Goal: Answer question/provide support

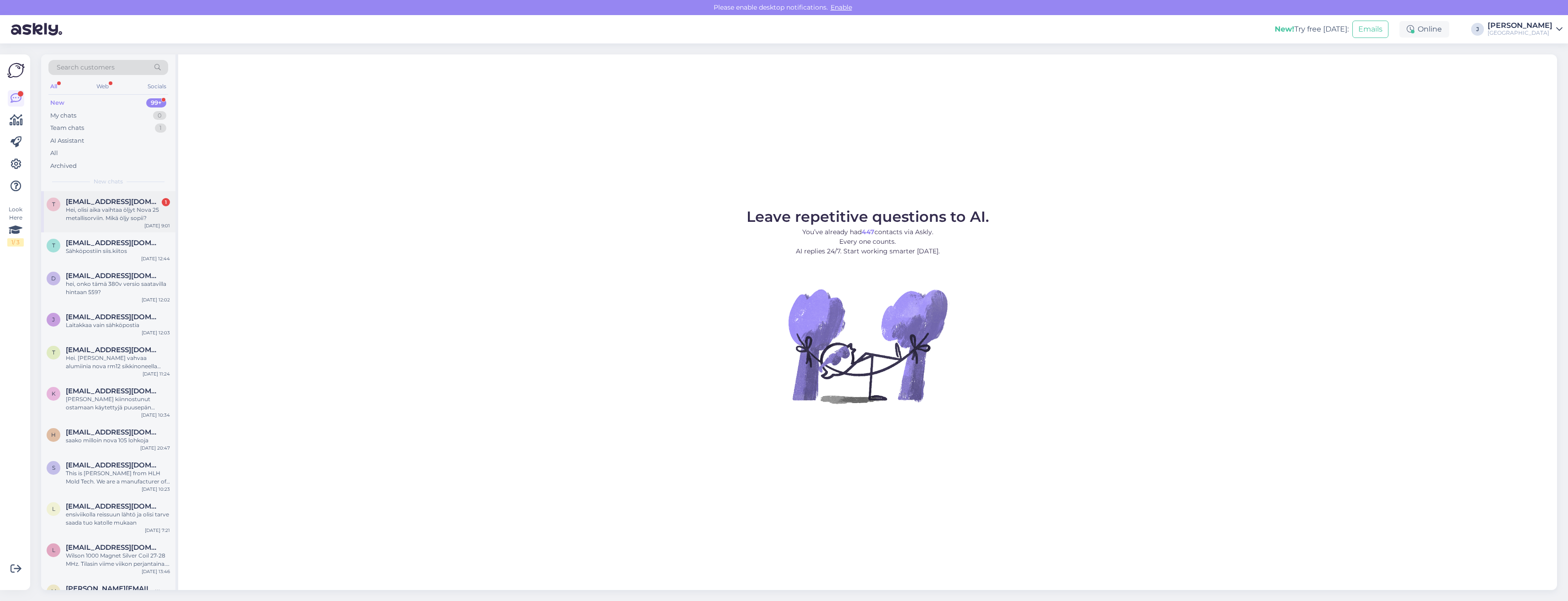
click at [128, 211] on div "Hei, olisi aika vaihtaa öljyt Nova 25 metallisorviin. Mikä öljy sopii?" at bounding box center [118, 214] width 104 height 17
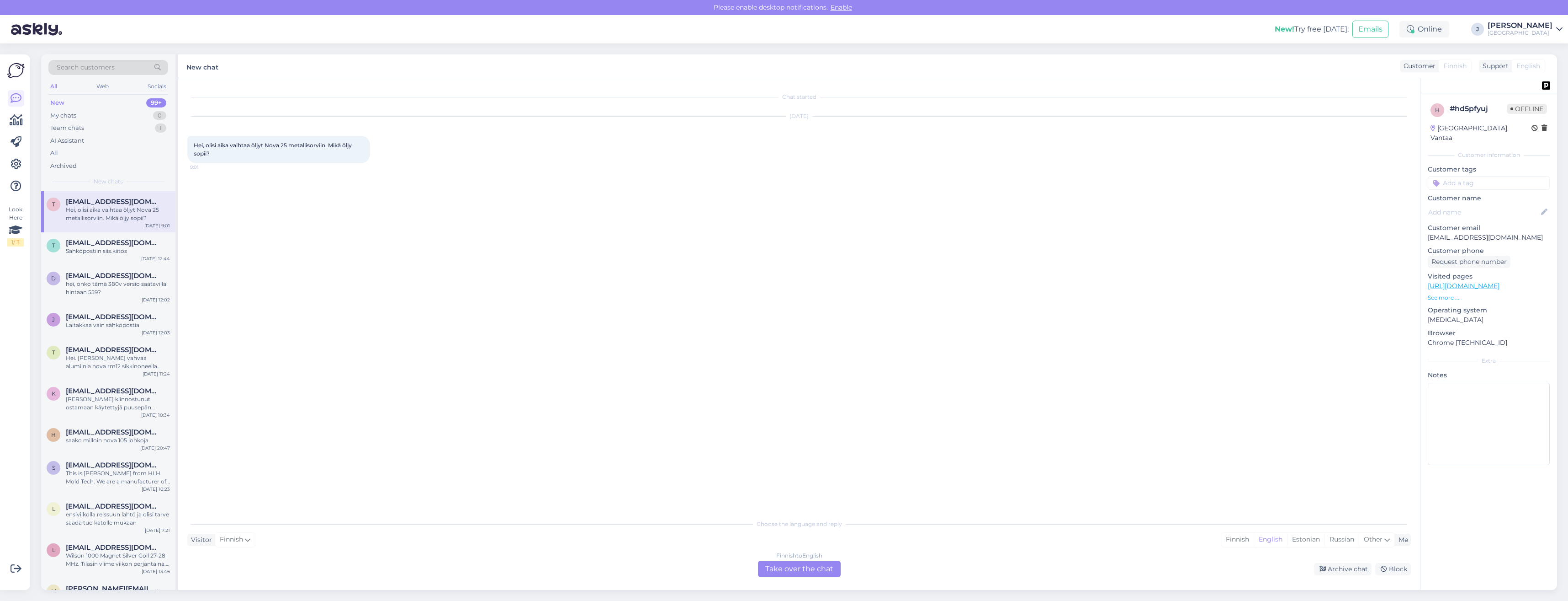
click at [328, 158] on div "Hei, olisi aika vaihtaa öljyt Nova 25 metallisorviin. Mikä öljy sopii? 9:01" at bounding box center [278, 149] width 183 height 27
drag, startPoint x: 1523, startPoint y: 226, endPoint x: 1428, endPoint y: 227, distance: 95.0
click at [1428, 233] on p "[EMAIL_ADDRESS][DOMAIN_NAME]" at bounding box center [1489, 238] width 122 height 10
drag, startPoint x: 1428, startPoint y: 227, endPoint x: 1433, endPoint y: 228, distance: 5.1
copy p "[EMAIL_ADDRESS][DOMAIN_NAME]"
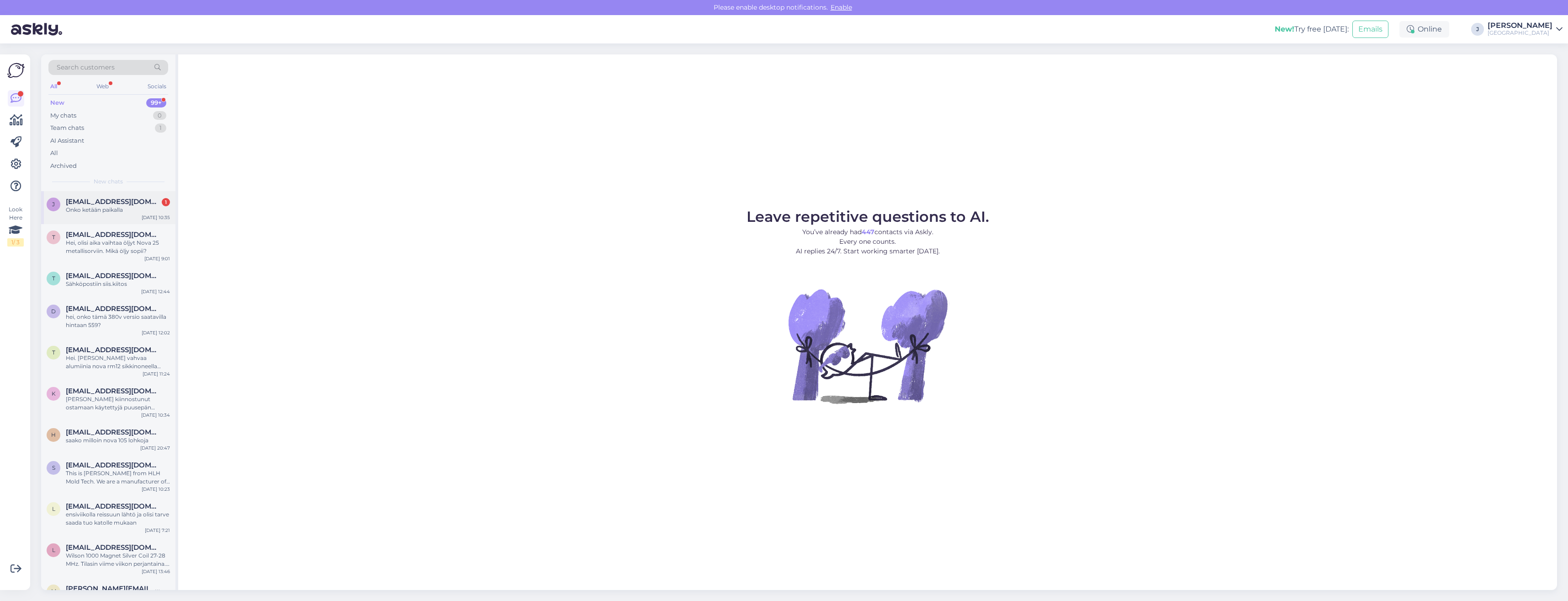
click at [122, 204] on span "[EMAIL_ADDRESS][DOMAIN_NAME]" at bounding box center [113, 201] width 95 height 8
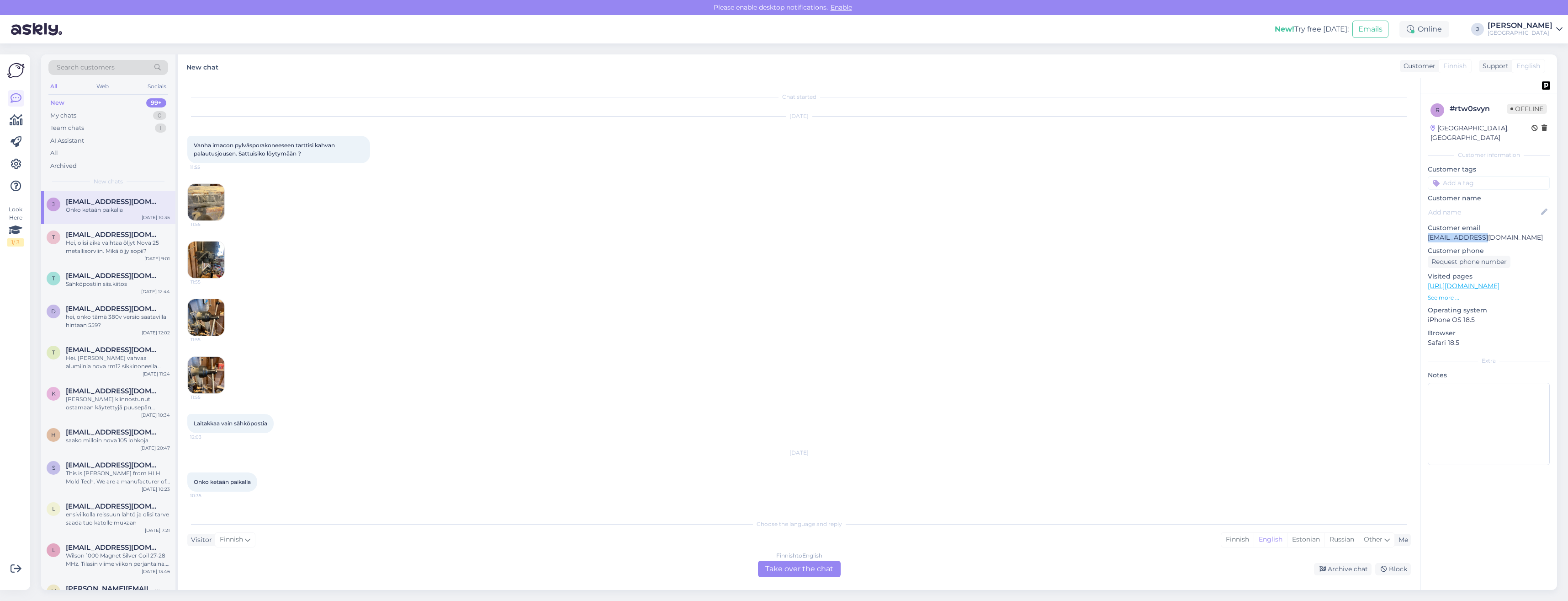
drag, startPoint x: 1487, startPoint y: 225, endPoint x: 1425, endPoint y: 225, distance: 62.0
click at [1425, 225] on div "r # rtw0svyn Offline [GEOGRAPHIC_DATA], [GEOGRAPHIC_DATA] Customer information …" at bounding box center [1488, 286] width 137 height 386
drag, startPoint x: 1425, startPoint y: 225, endPoint x: 1439, endPoint y: 231, distance: 15.2
drag, startPoint x: 1439, startPoint y: 231, endPoint x: 1455, endPoint y: 226, distance: 16.8
copy p "[EMAIL_ADDRESS][DOMAIN_NAME]"
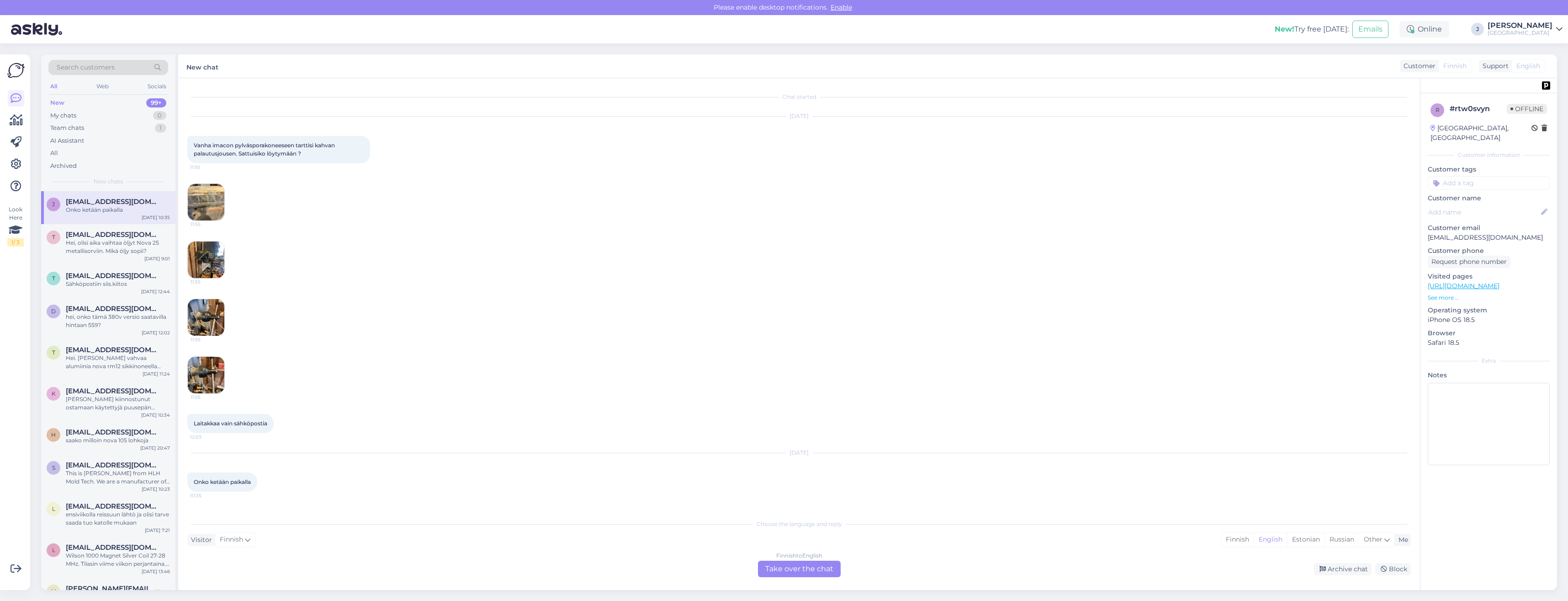
click at [796, 568] on div "Finnish to English Take over the chat" at bounding box center [799, 569] width 83 height 17
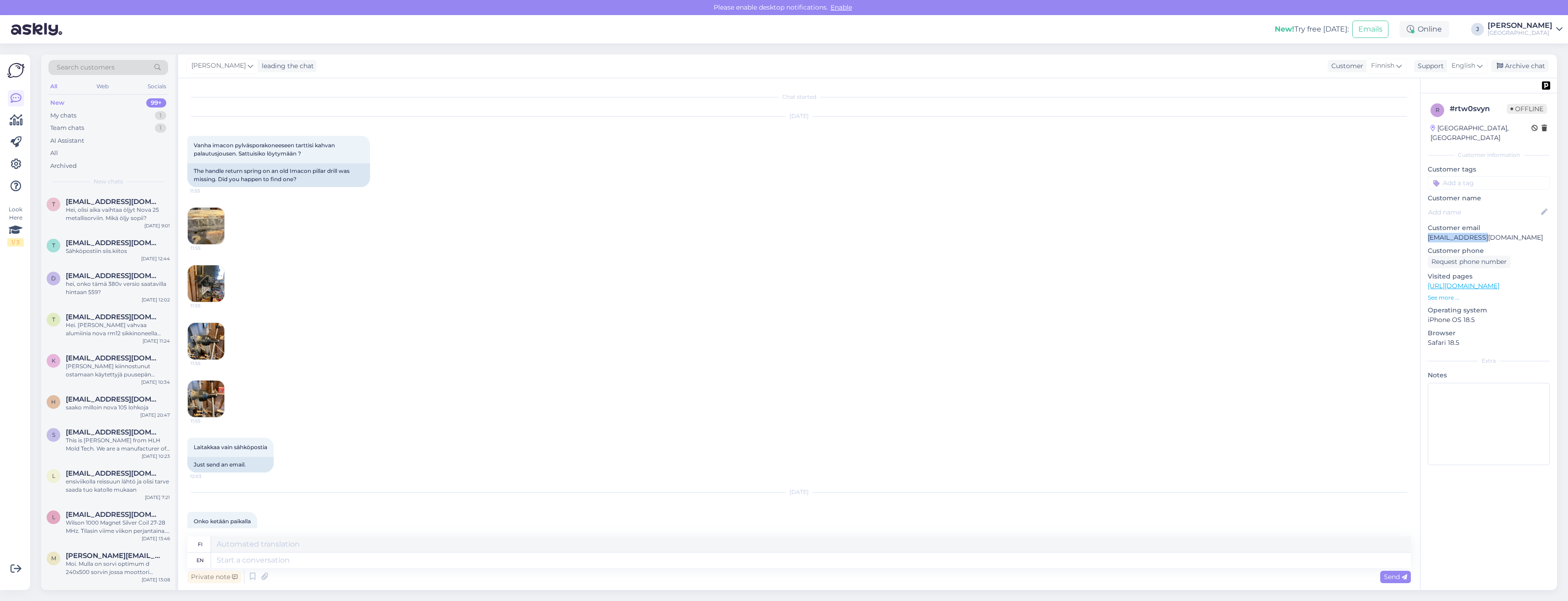
drag, startPoint x: 1488, startPoint y: 228, endPoint x: 1420, endPoint y: 226, distance: 68.0
click at [1420, 226] on div "r # rtw0svyn Offline [GEOGRAPHIC_DATA], [GEOGRAPHIC_DATA] Customer information …" at bounding box center [1488, 334] width 137 height 511
drag, startPoint x: 1420, startPoint y: 226, endPoint x: 1457, endPoint y: 226, distance: 37.0
copy p "[EMAIL_ADDRESS][DOMAIN_NAME]"
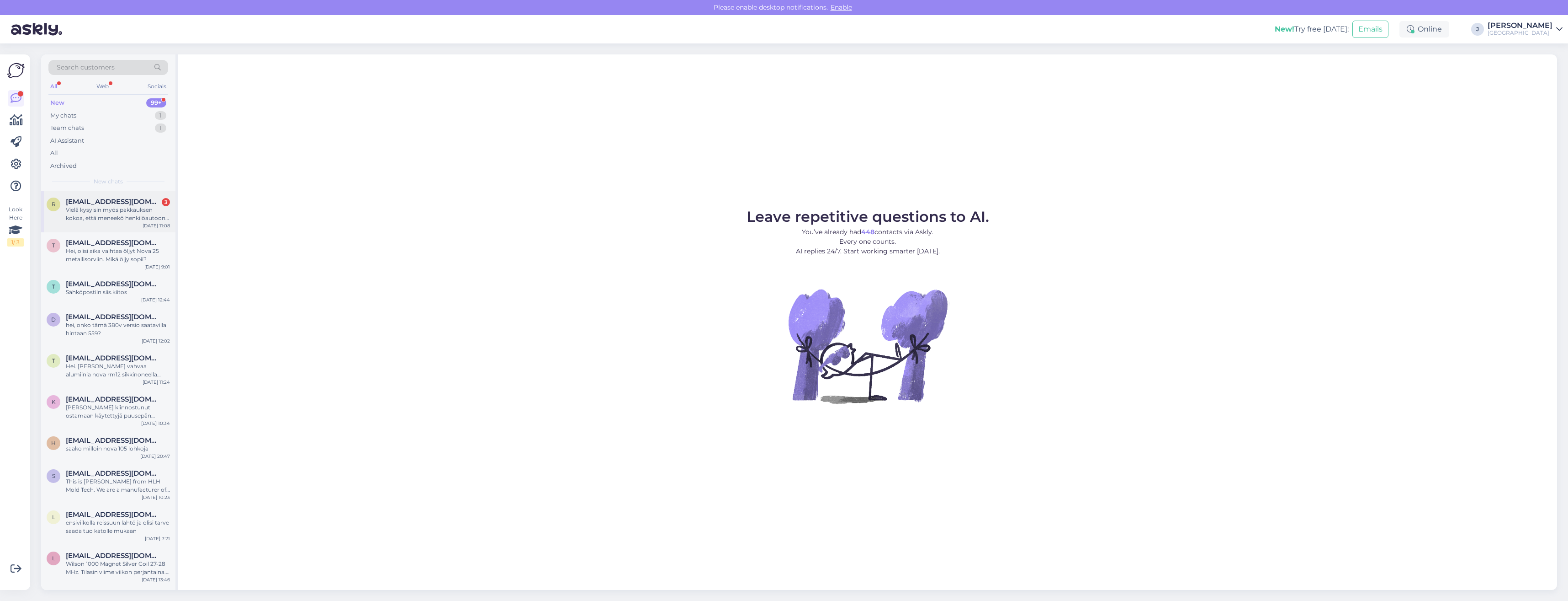
click at [119, 208] on div "Vielä kysyisin myös pakkauksen kokoa, että meneekö henkilöautoon ilman peräkärr…" at bounding box center [118, 214] width 104 height 17
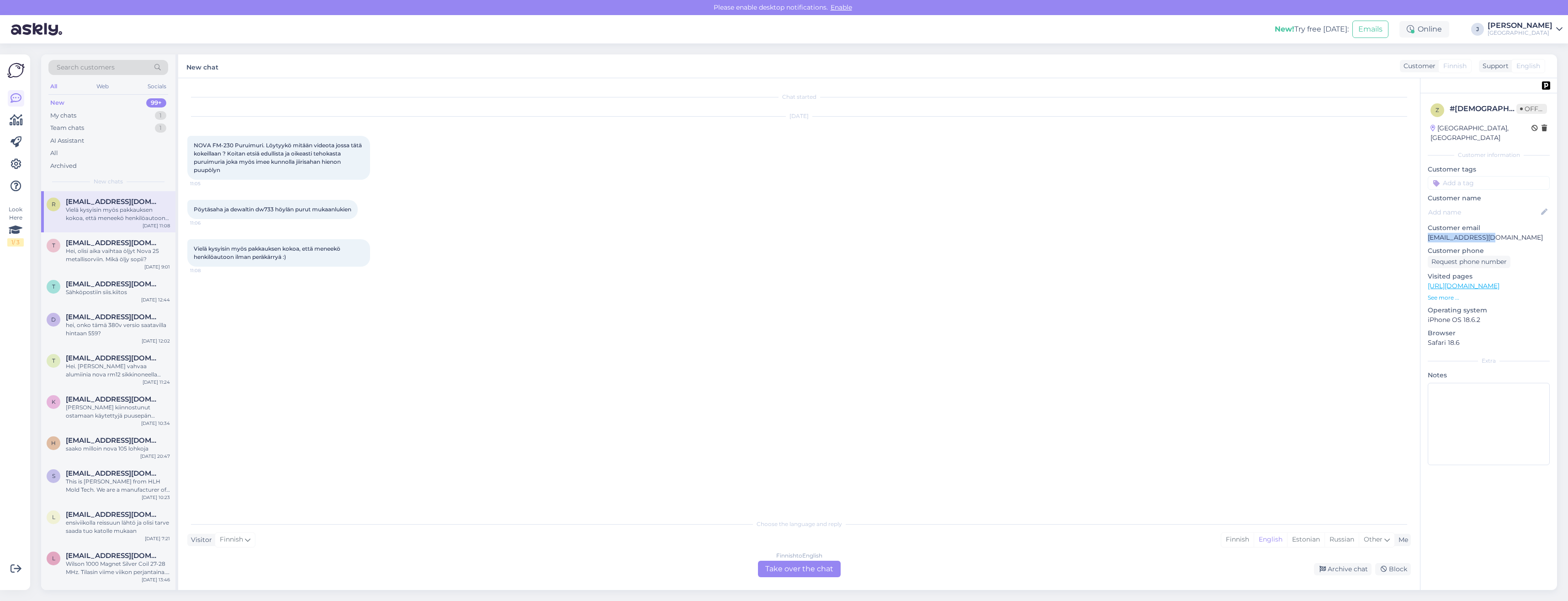
drag, startPoint x: 1492, startPoint y: 228, endPoint x: 1428, endPoint y: 231, distance: 64.1
click at [1428, 233] on p "[EMAIL_ADDRESS][DOMAIN_NAME]" at bounding box center [1489, 238] width 122 height 10
drag, startPoint x: 1428, startPoint y: 231, endPoint x: 1436, endPoint y: 227, distance: 8.9
copy p "[EMAIL_ADDRESS][DOMAIN_NAME]"
